Goal: Book appointment/travel/reservation

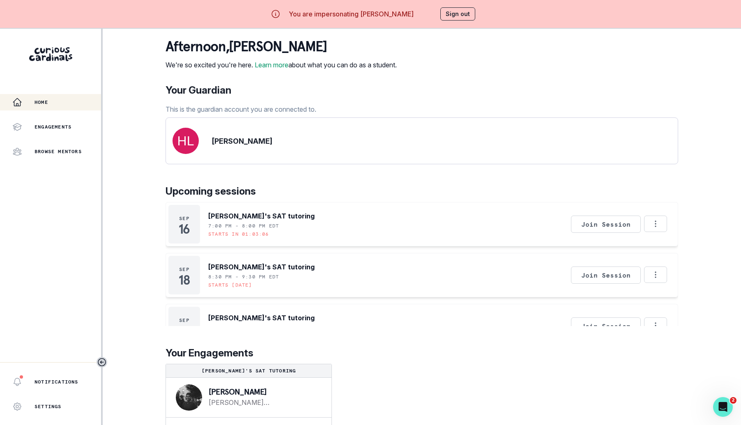
click at [306, 80] on div "afternoon , [PERSON_NAME] We're so excited you're here. Learn more about what y…" at bounding box center [422, 240] width 513 height 422
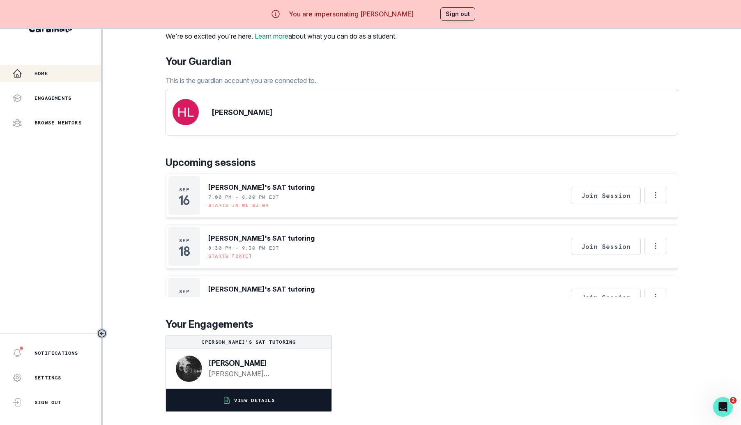
click at [249, 403] on p "VIEW DETAILS" at bounding box center [254, 400] width 40 height 7
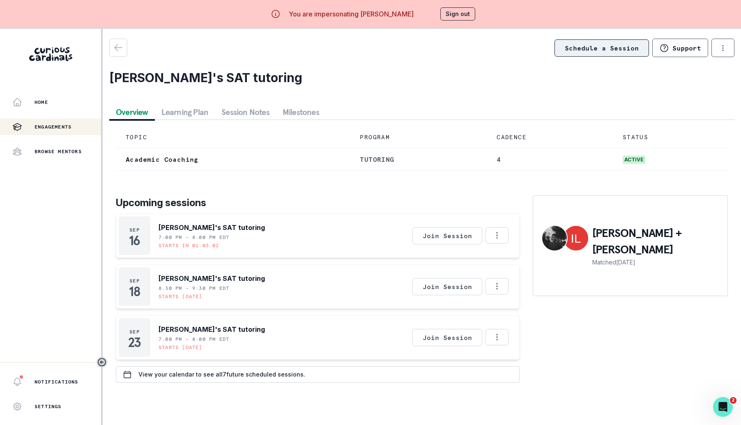
click at [599, 46] on link "Schedule a Session" at bounding box center [602, 47] width 94 height 17
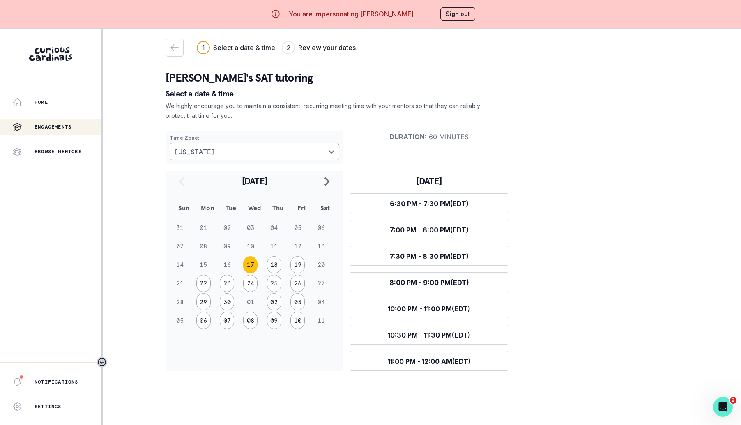
click at [458, 15] on button "Sign out" at bounding box center [457, 13] width 35 height 13
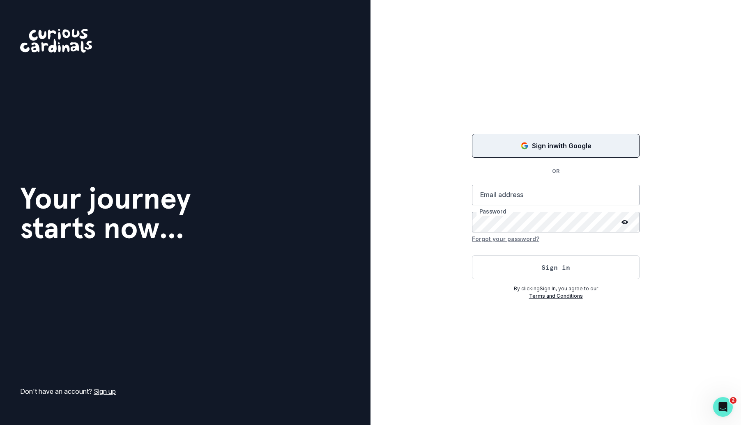
click at [525, 138] on button "Sign in with Google" at bounding box center [556, 146] width 168 height 24
